Goal: Task Accomplishment & Management: Complete application form

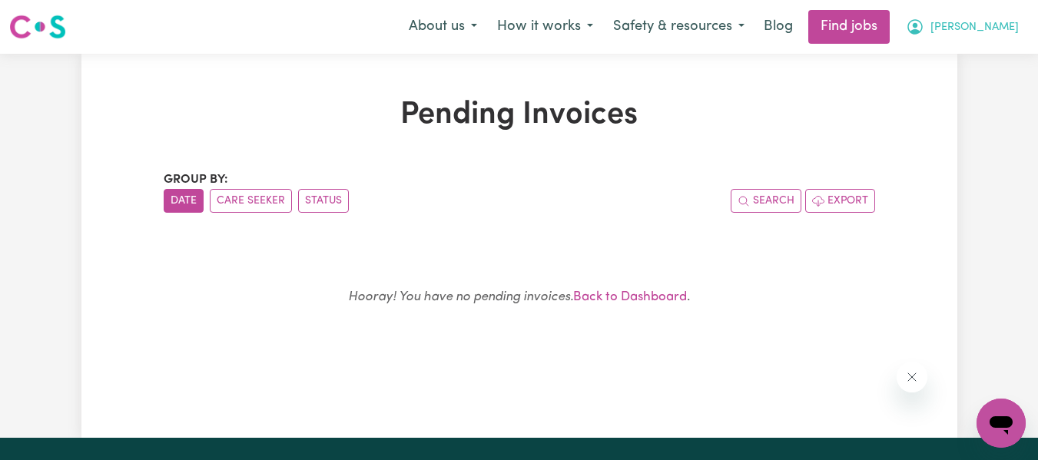
click at [995, 36] on span "[PERSON_NAME]" at bounding box center [975, 27] width 88 height 17
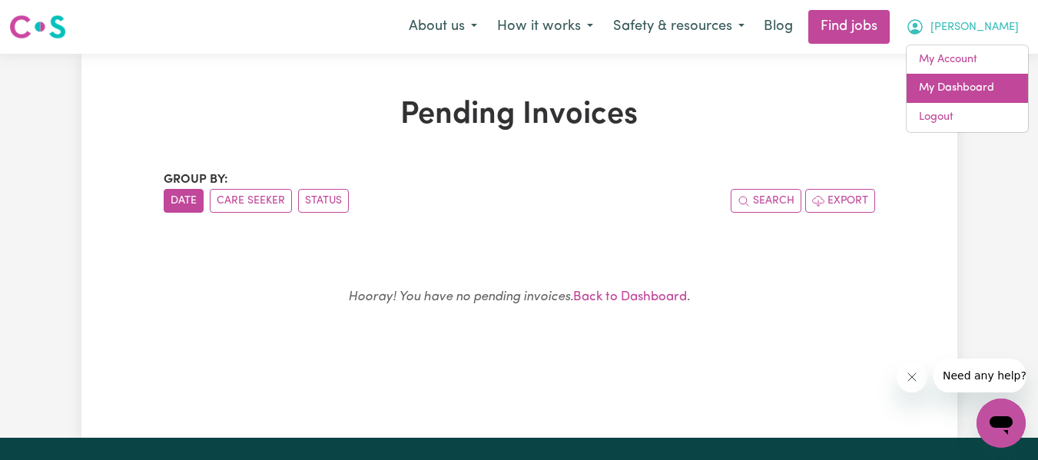
click at [951, 81] on link "My Dashboard" at bounding box center [967, 88] width 121 height 29
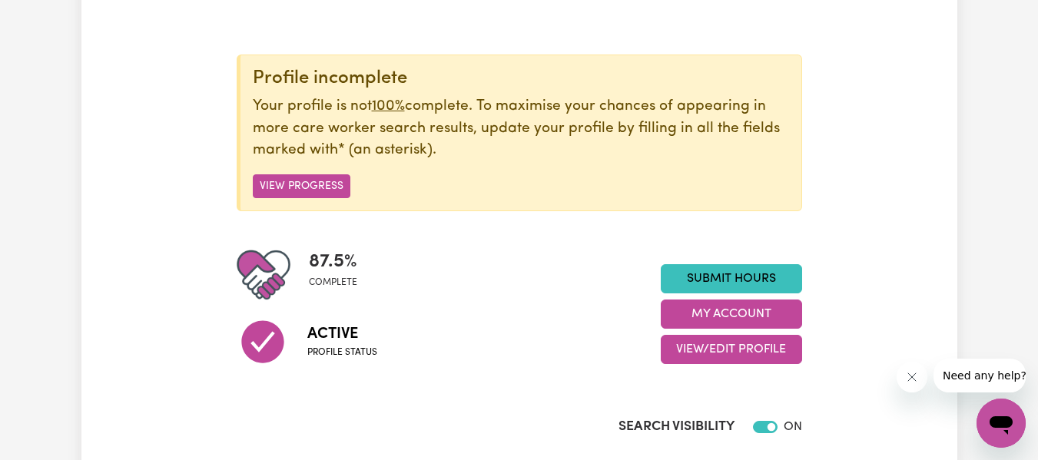
scroll to position [154, 0]
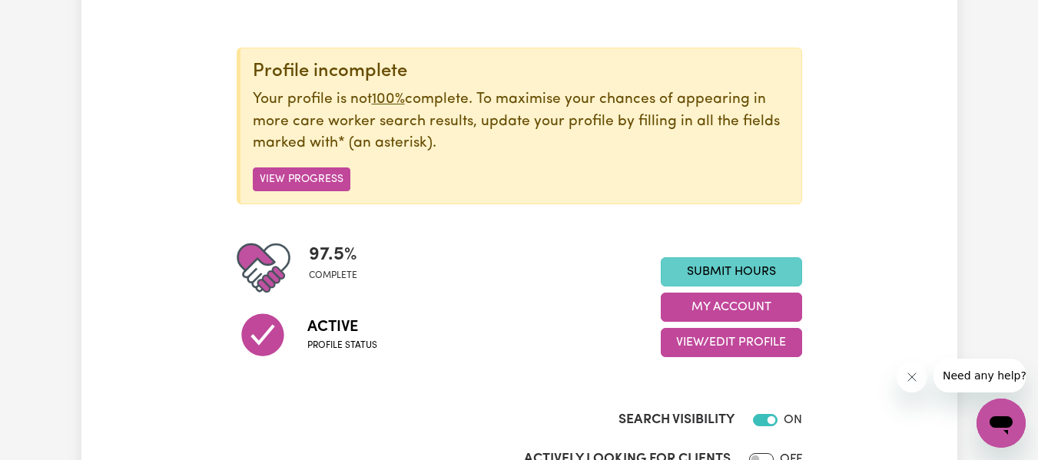
click at [759, 269] on link "Submit Hours" at bounding box center [731, 271] width 141 height 29
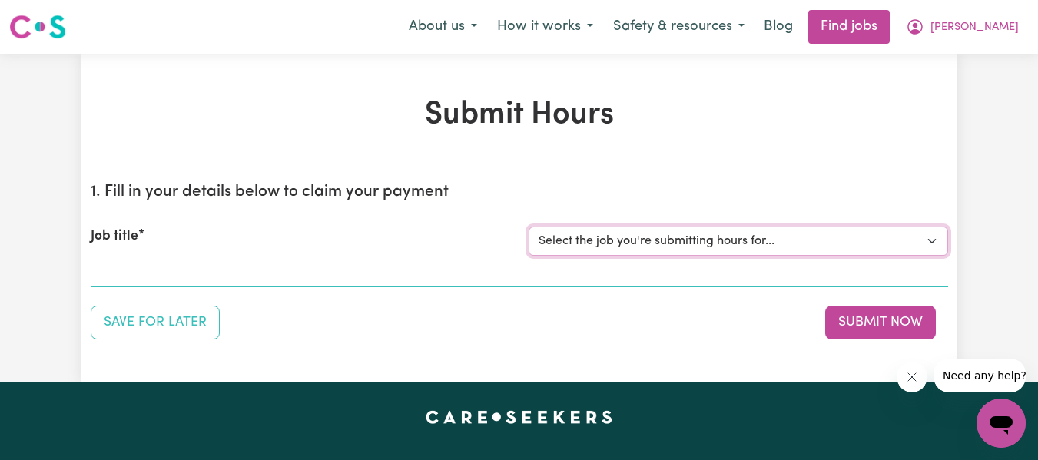
click at [623, 234] on select "Select the job you're submitting hours for... [[PERSON_NAME]] Support worker ne…" at bounding box center [739, 241] width 420 height 29
select select "1963"
click at [529, 227] on select "Select the job you're submitting hours for... [[PERSON_NAME]] Support worker ne…" at bounding box center [739, 241] width 420 height 29
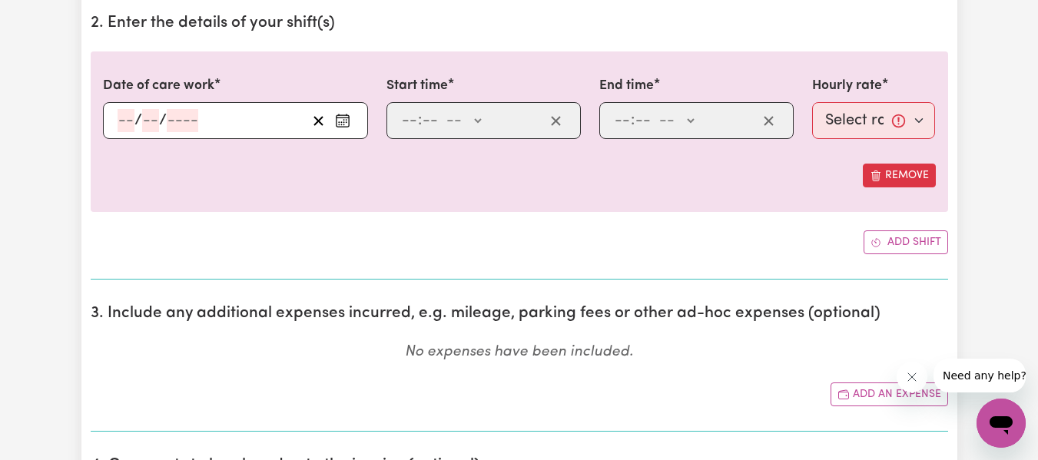
scroll to position [461, 0]
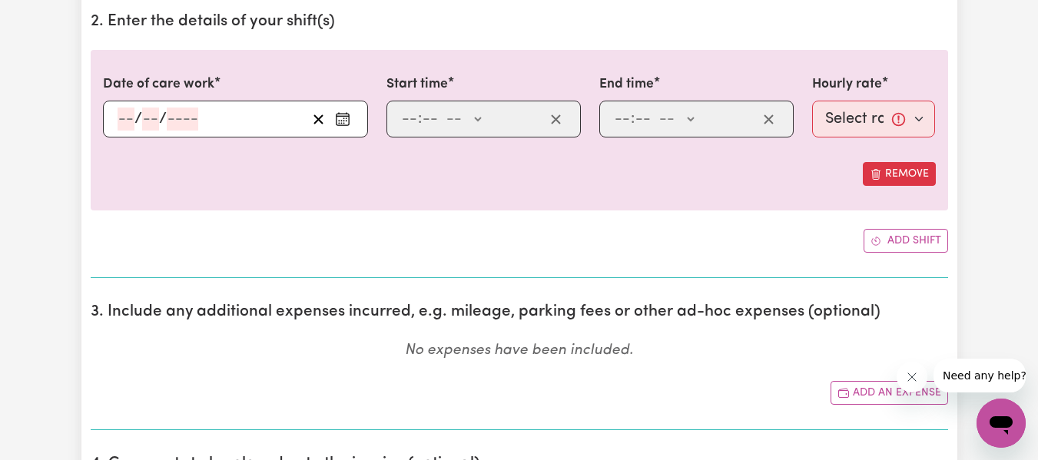
click at [337, 117] on rect "Enter the date of care work" at bounding box center [343, 120] width 12 height 12
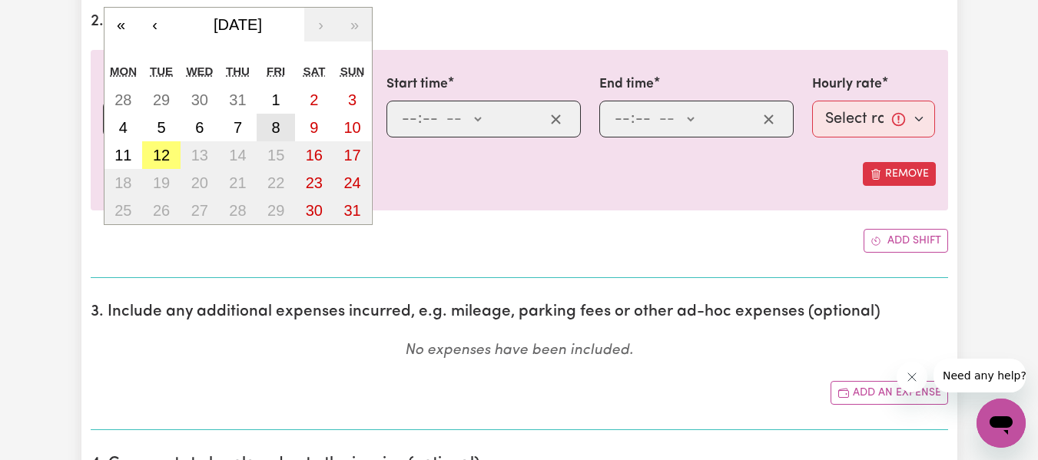
click at [283, 121] on button "8" at bounding box center [276, 128] width 38 height 28
type input "[DATE]"
type input "8"
type input "2025"
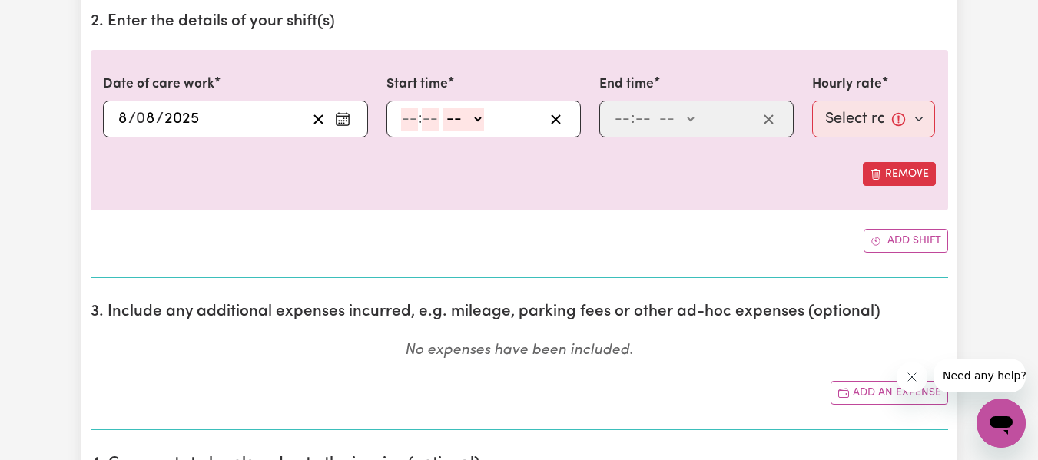
click at [410, 112] on input "number" at bounding box center [409, 119] width 17 height 23
type input "10"
type input "30"
select select "am"
type input "10:30"
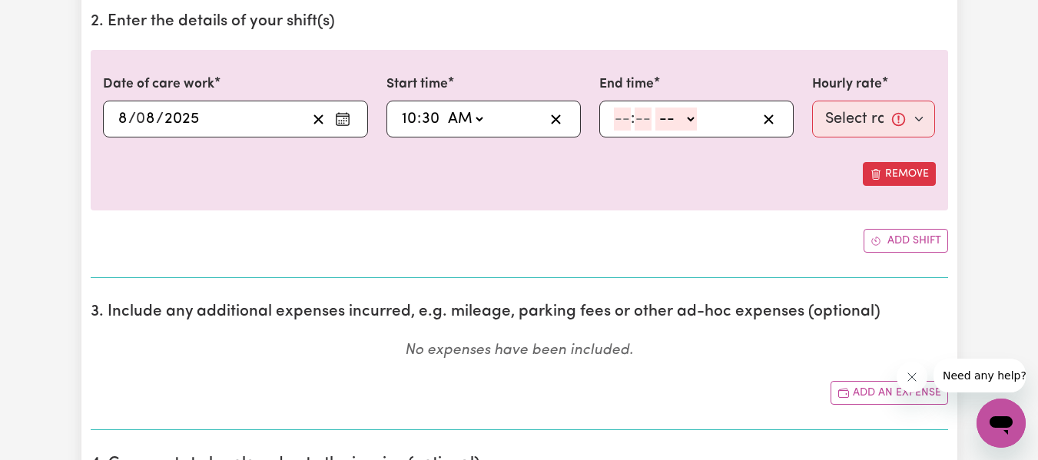
click at [619, 121] on input "number" at bounding box center [622, 119] width 17 height 23
type input "2"
type input "00"
select select "pm"
type input "14:00"
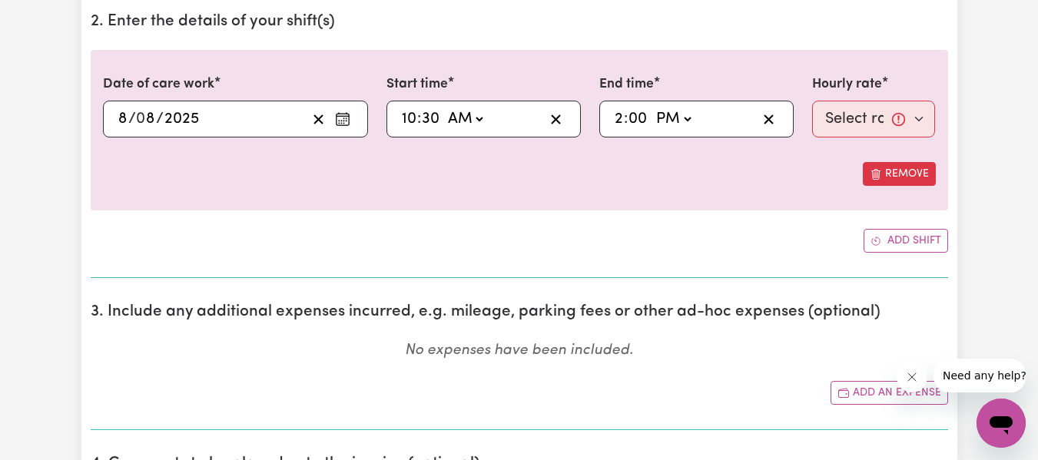
type input "0"
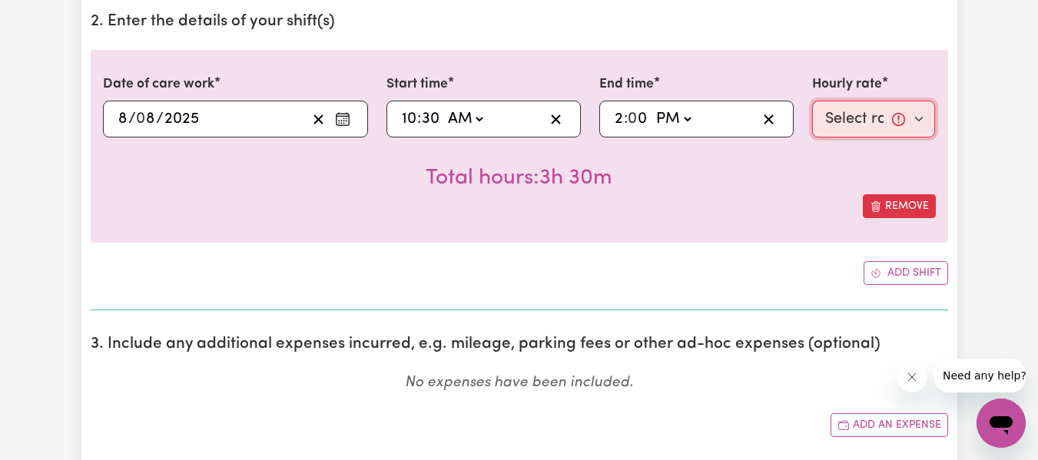
click at [920, 124] on select "Select rate... $56.13 (Weekday)" at bounding box center [874, 119] width 124 height 37
select select "56.13-Weekday"
click at [812, 101] on select "Select rate... $56.13 (Weekday)" at bounding box center [874, 119] width 124 height 37
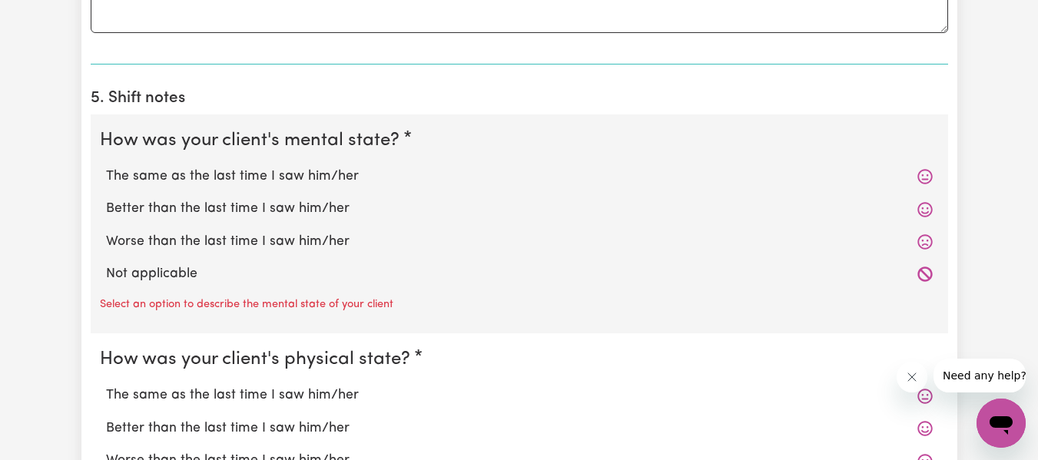
scroll to position [1076, 0]
click at [245, 174] on label "The same as the last time I saw him/her" at bounding box center [519, 175] width 827 height 20
click at [106, 165] on input "The same as the last time I saw him/her" at bounding box center [105, 164] width 1 height 1
radio input "true"
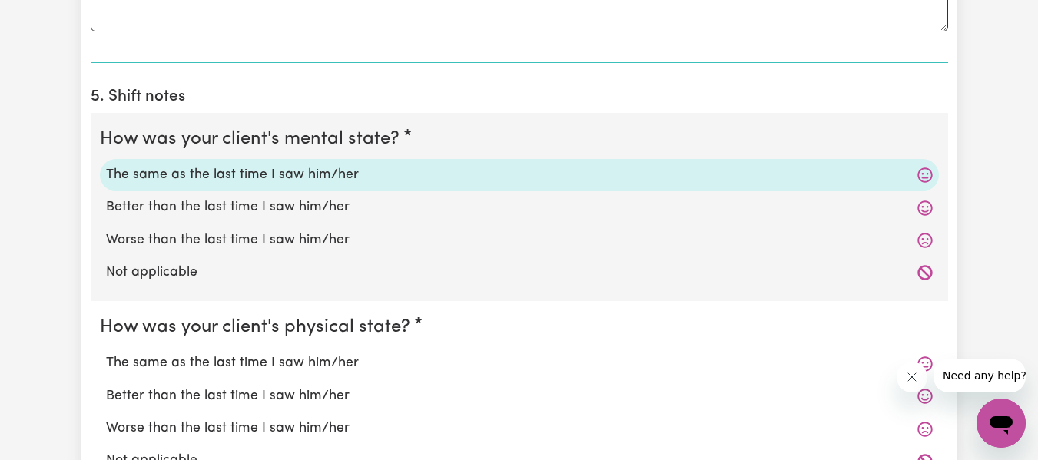
click at [241, 364] on label "The same as the last time I saw him/her" at bounding box center [519, 364] width 827 height 20
click at [106, 354] on input "The same as the last time I saw him/her" at bounding box center [105, 353] width 1 height 1
radio input "true"
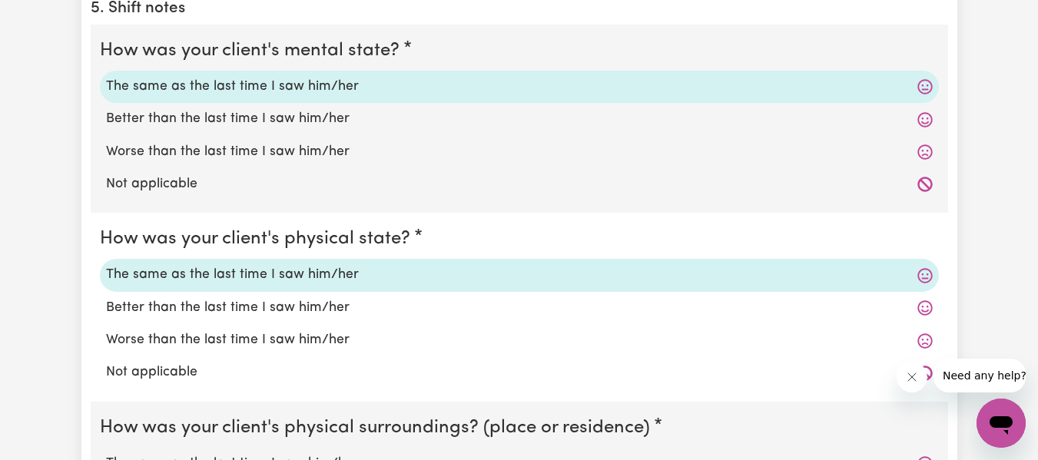
scroll to position [1307, 0]
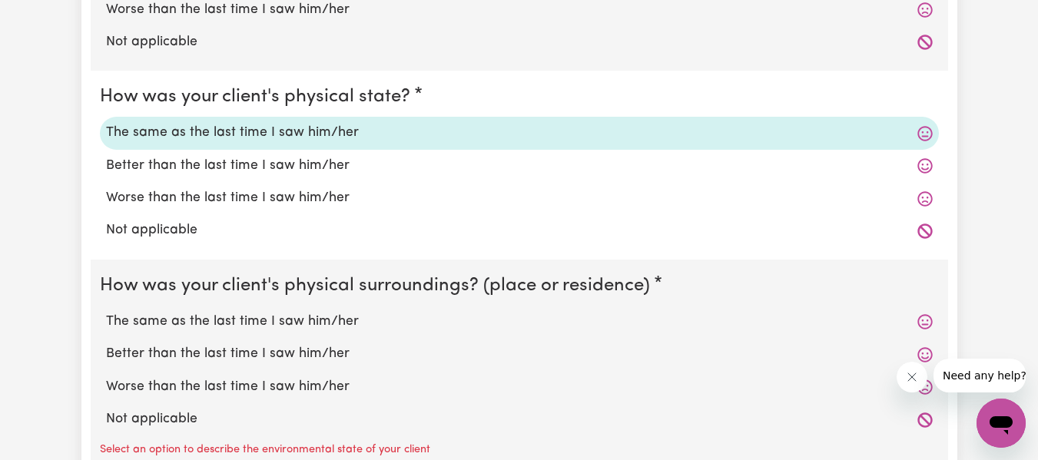
click at [237, 324] on label "The same as the last time I saw him/her" at bounding box center [519, 322] width 827 height 20
click at [106, 312] on input "The same as the last time I saw him/her" at bounding box center [105, 311] width 1 height 1
radio input "true"
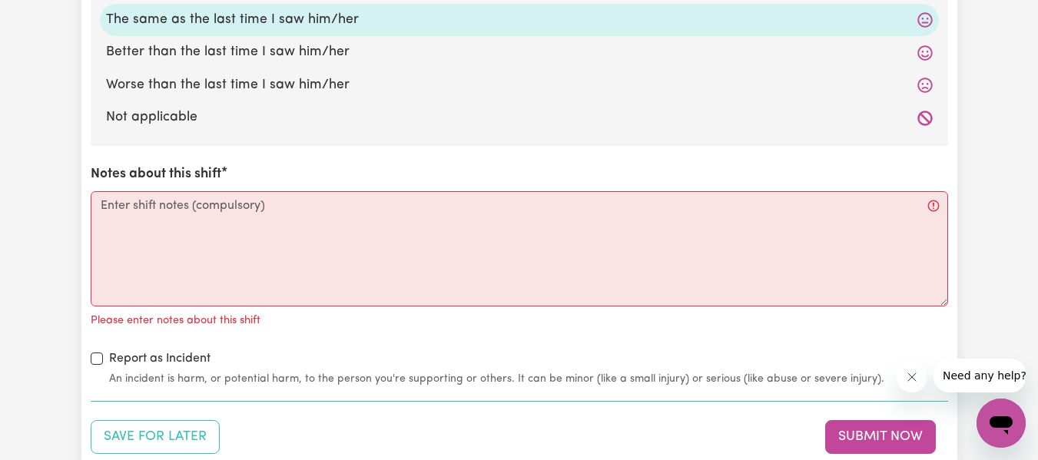
scroll to position [1614, 0]
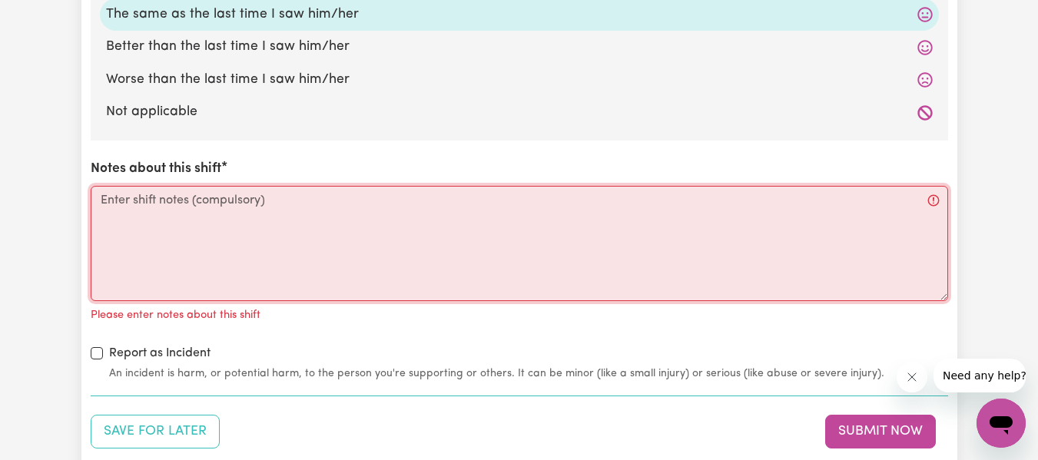
click at [244, 237] on textarea "Notes about this shift" at bounding box center [520, 243] width 858 height 115
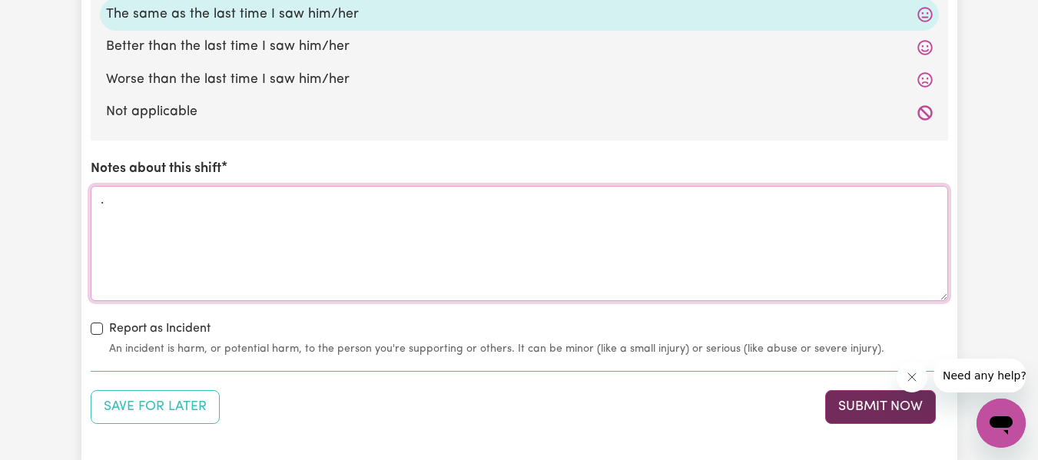
type textarea "."
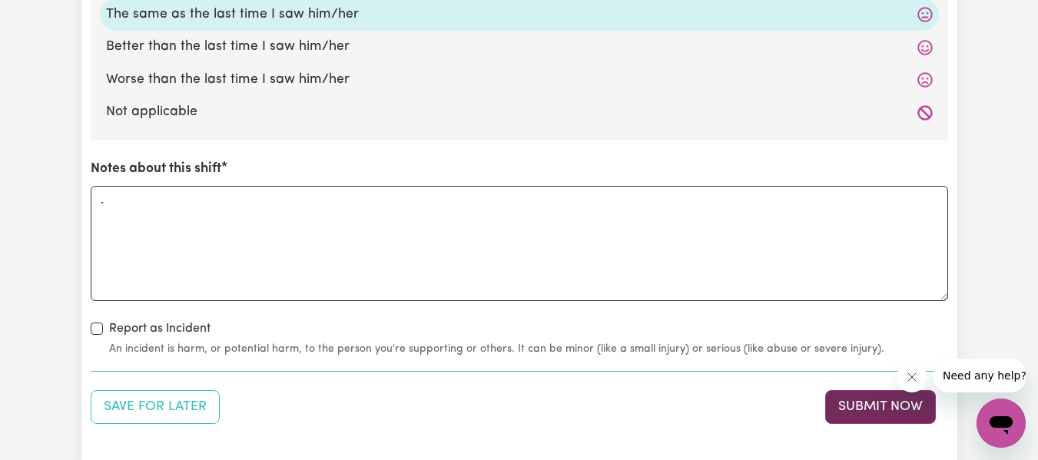
click at [838, 401] on button "Submit Now" at bounding box center [880, 407] width 111 height 34
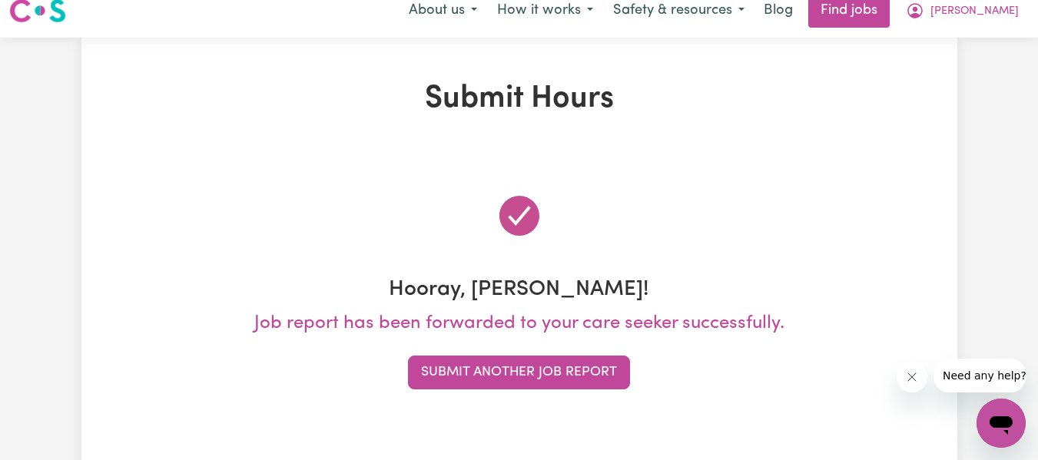
scroll to position [0, 0]
